Goal: Book appointment/travel/reservation

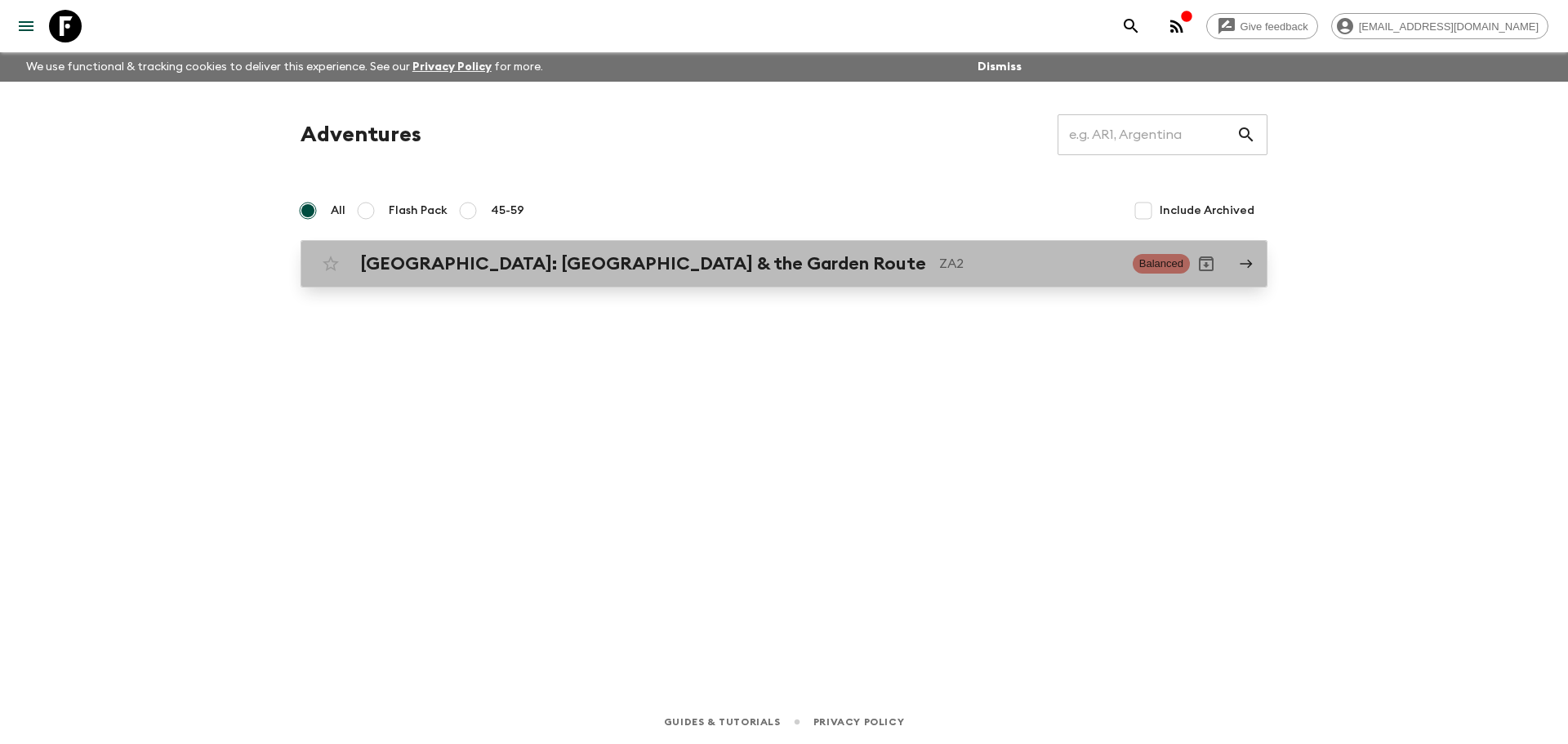
click at [585, 270] on h2 "[GEOGRAPHIC_DATA]: [GEOGRAPHIC_DATA] & the Garden Route" at bounding box center [643, 264] width 566 height 21
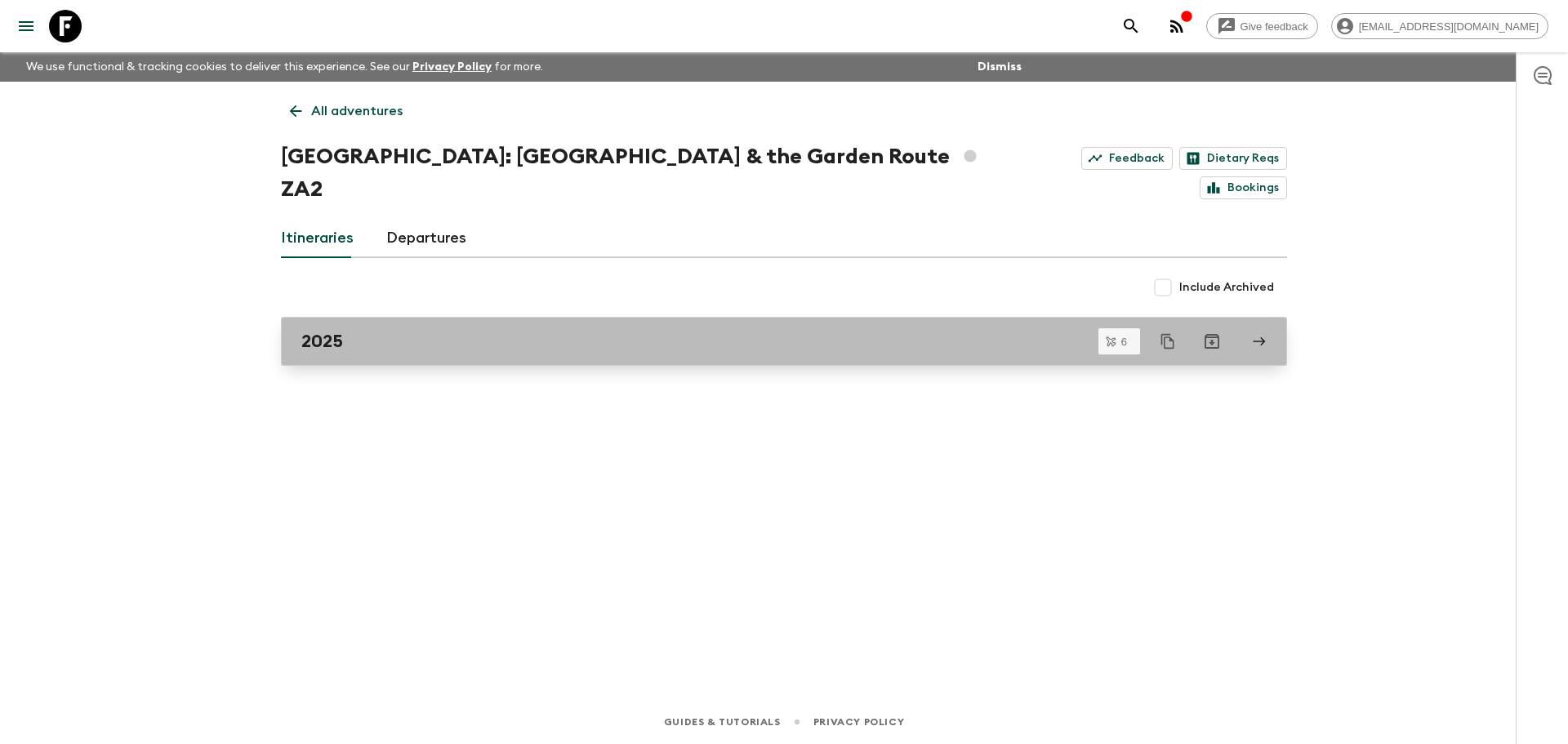
click at [701, 331] on div "2025" at bounding box center [768, 341] width 934 height 21
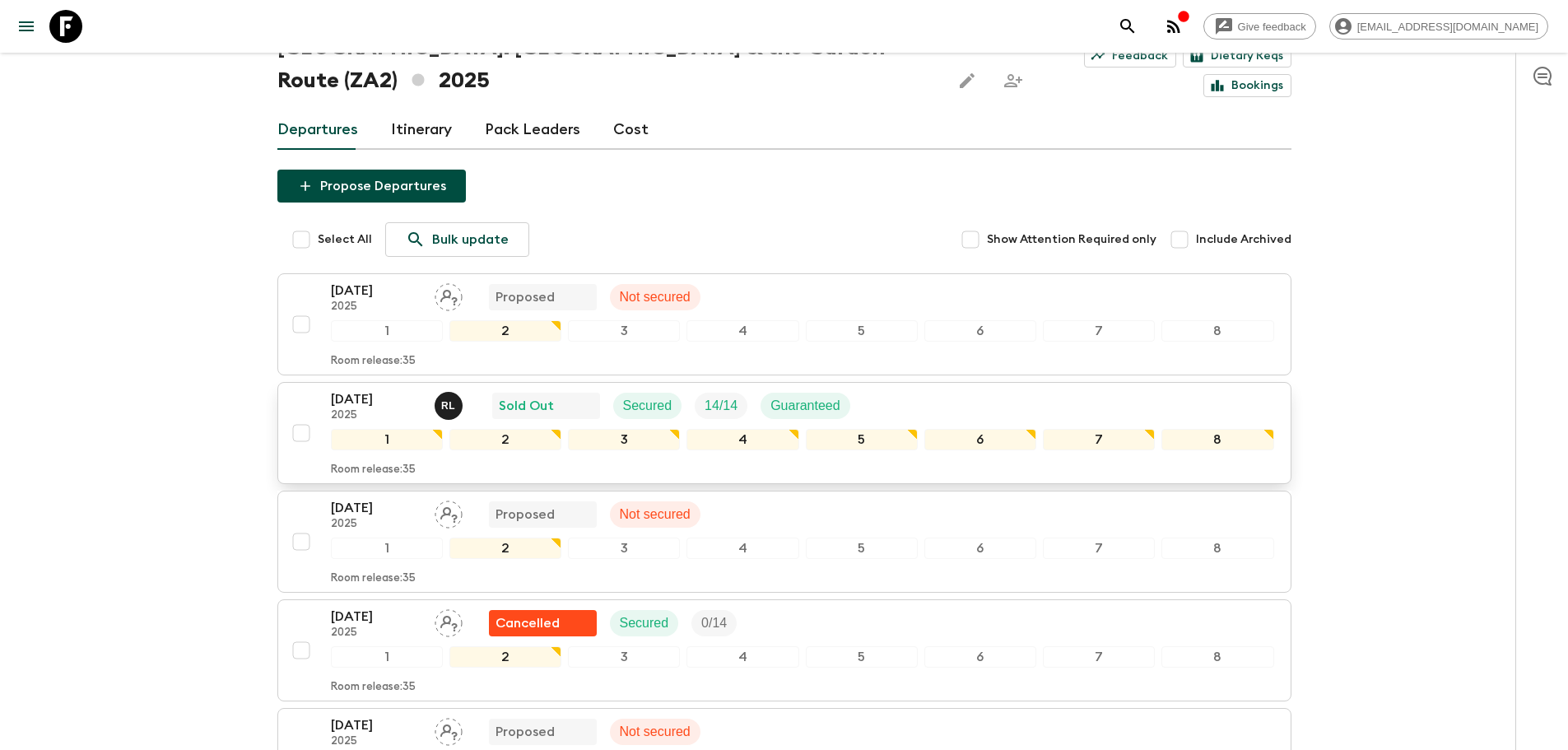
scroll to position [165, 0]
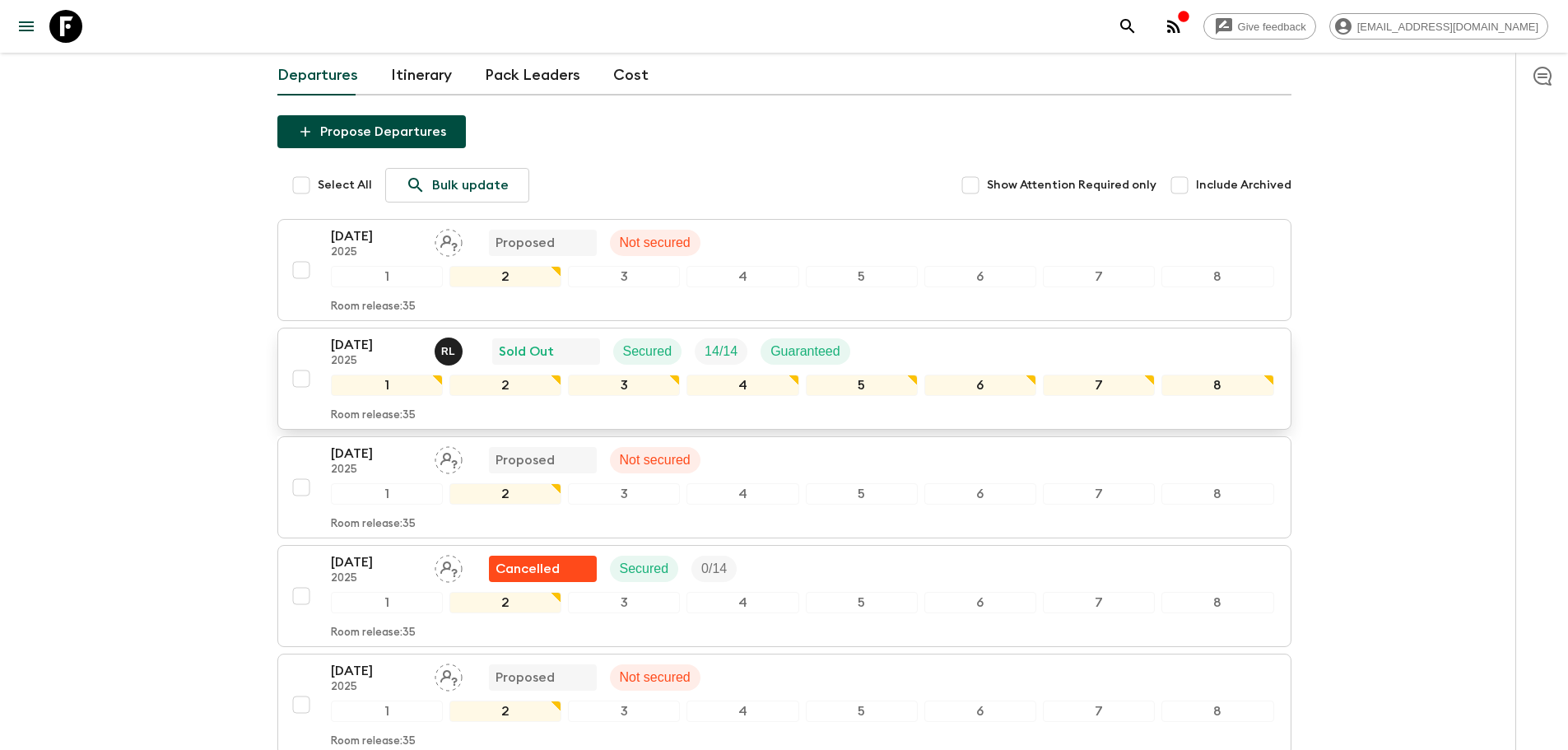
click at [620, 413] on div "Room release: 35" at bounding box center [803, 413] width 944 height 20
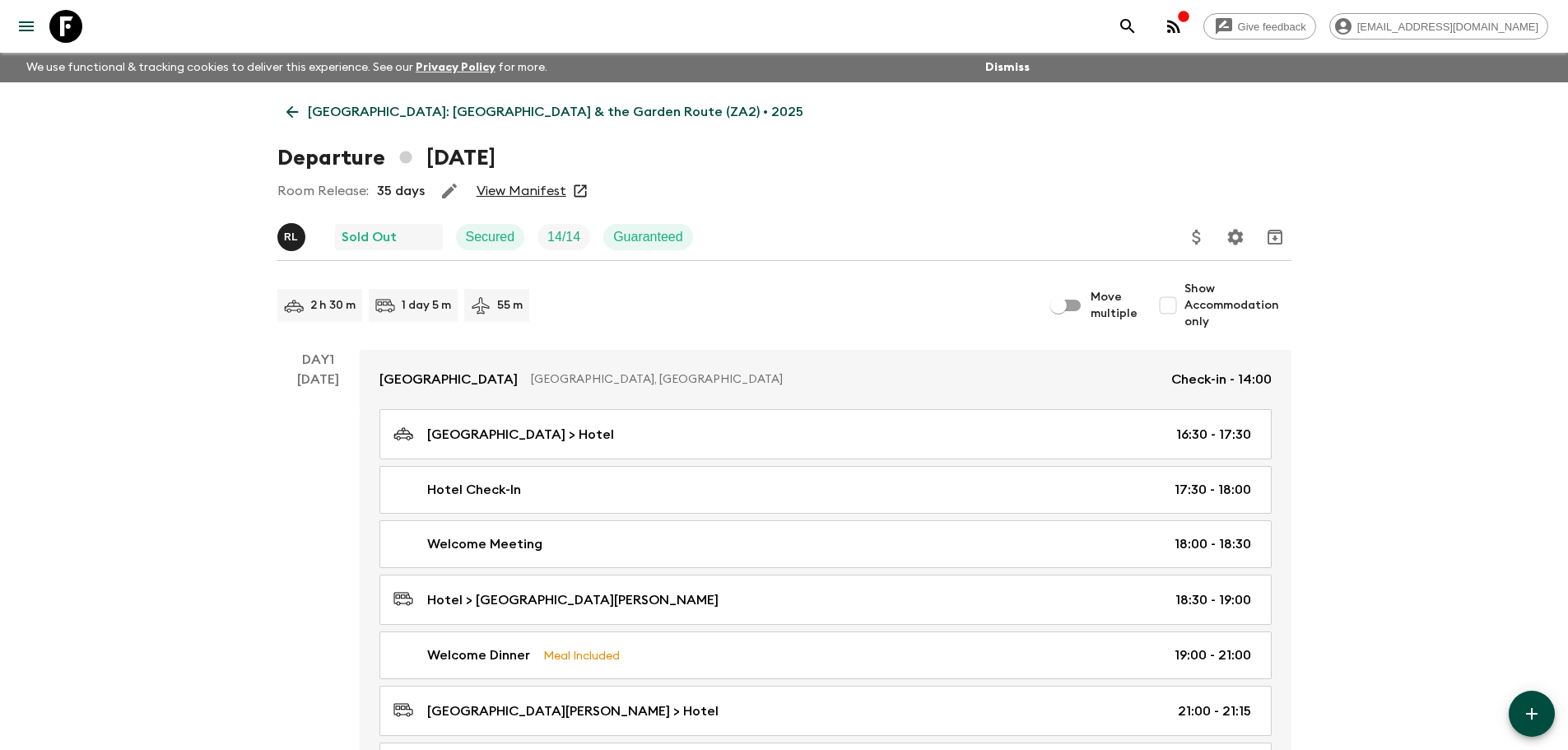
click at [558, 192] on link "View Manifest" at bounding box center [521, 191] width 89 height 17
